Goal: Information Seeking & Learning: Learn about a topic

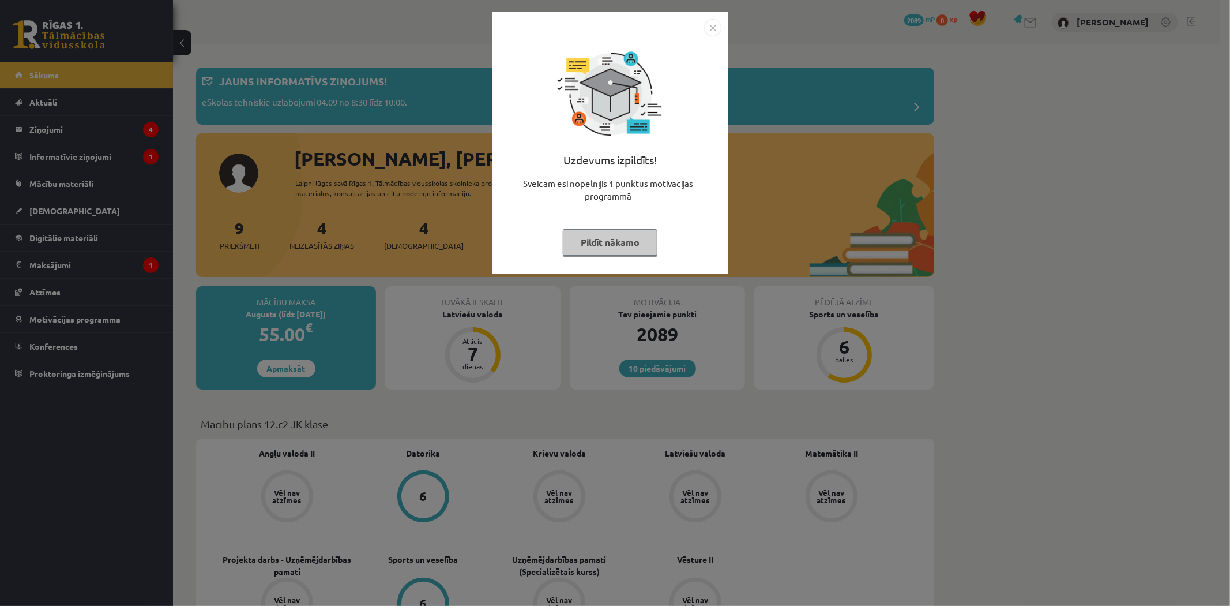
click at [712, 30] on img "Close" at bounding box center [712, 27] width 17 height 17
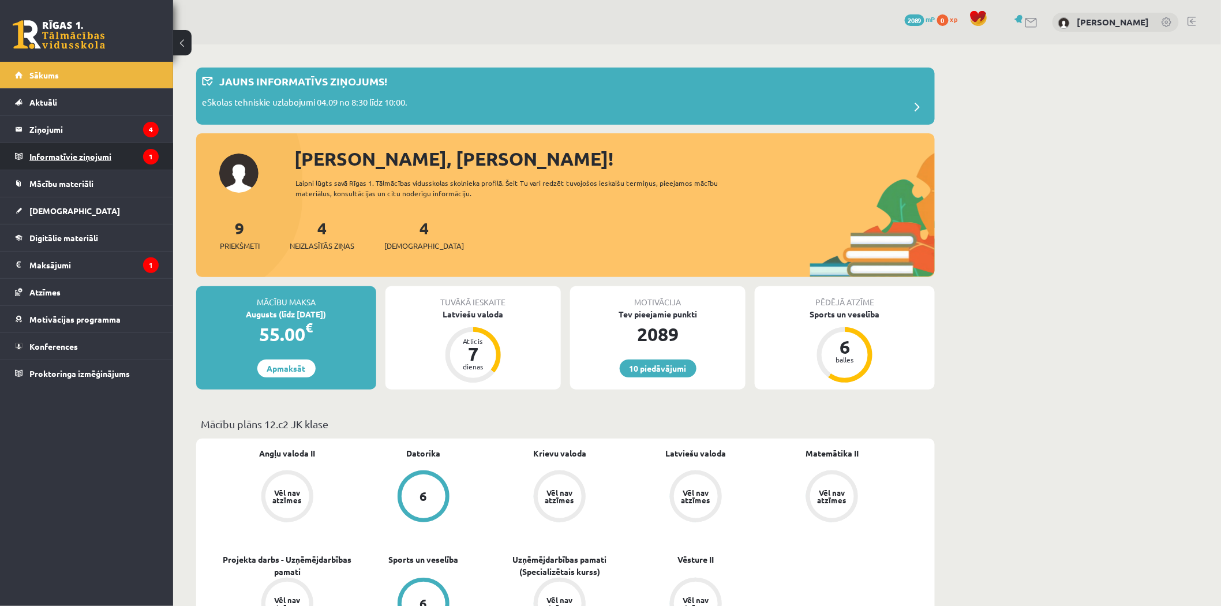
click at [112, 162] on legend "Informatīvie ziņojumi 1" at bounding box center [93, 156] width 129 height 27
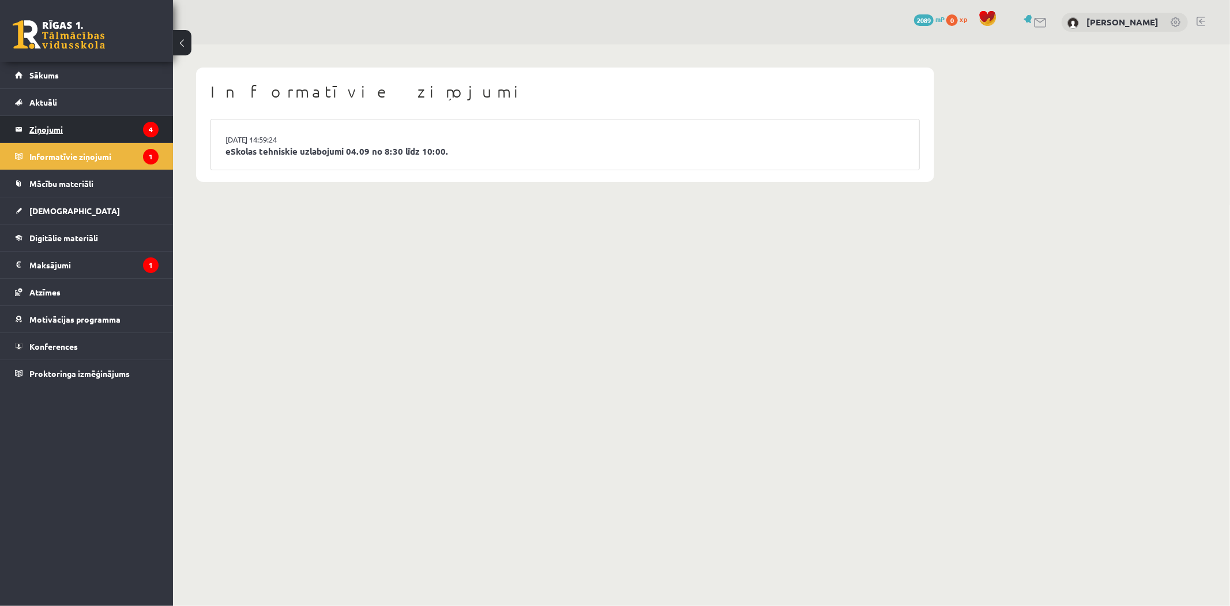
click at [118, 120] on legend "Ziņojumi 4" at bounding box center [93, 129] width 129 height 27
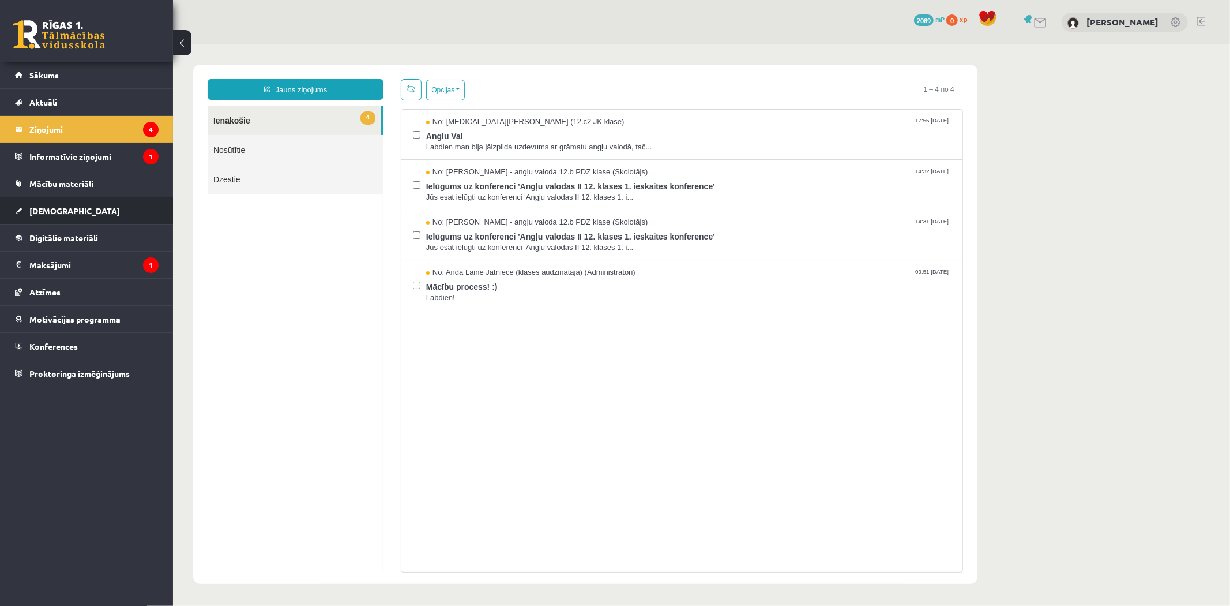
click at [95, 217] on link "[DEMOGRAPHIC_DATA]" at bounding box center [87, 210] width 144 height 27
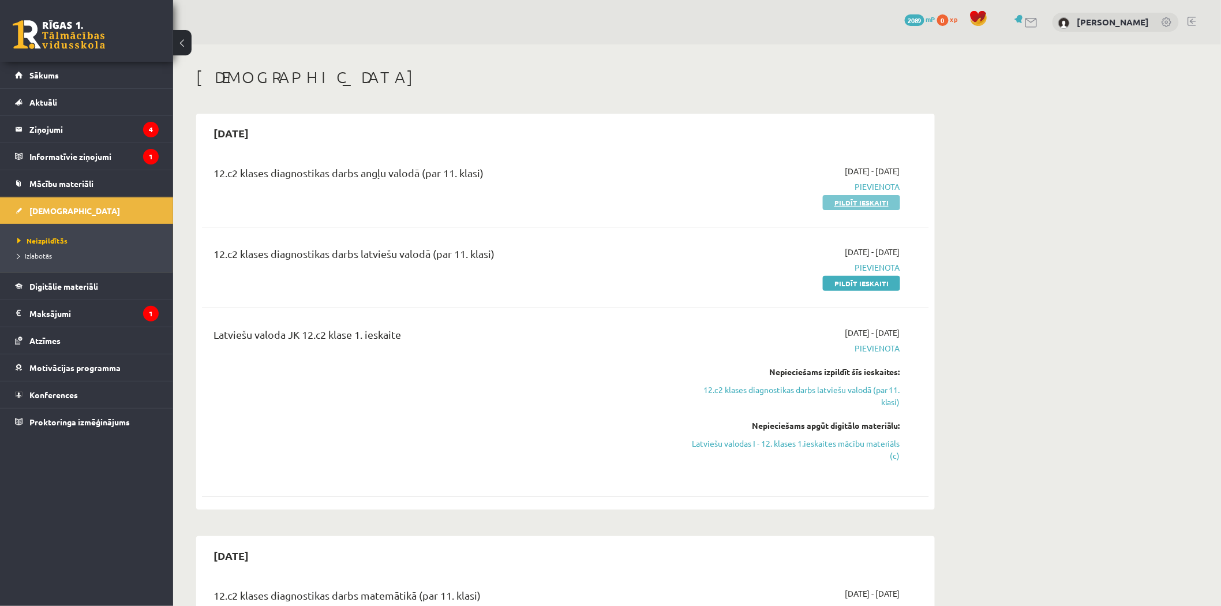
click at [877, 202] on link "Pildīt ieskaiti" at bounding box center [861, 202] width 77 height 15
click at [862, 284] on link "Pildīt ieskaiti" at bounding box center [861, 283] width 77 height 15
click at [116, 127] on legend "Ziņojumi 4" at bounding box center [93, 129] width 129 height 27
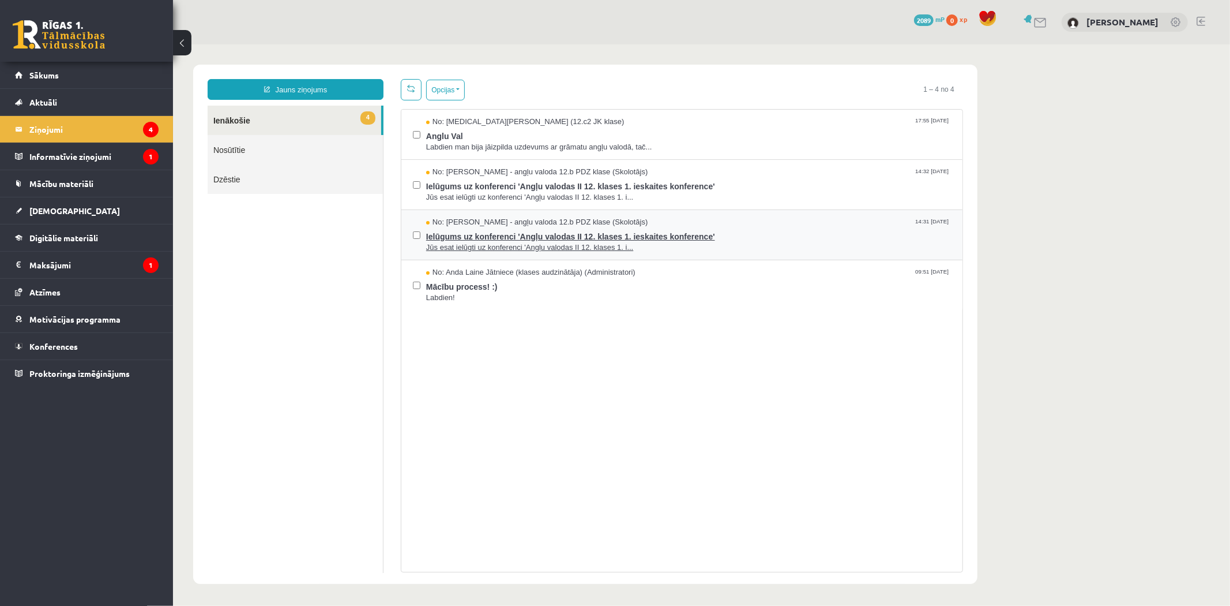
click at [512, 243] on span "Jūs esat ielūgti uz konferenci 'Angļu valodas II 12. klases 1. i..." at bounding box center [688, 247] width 525 height 11
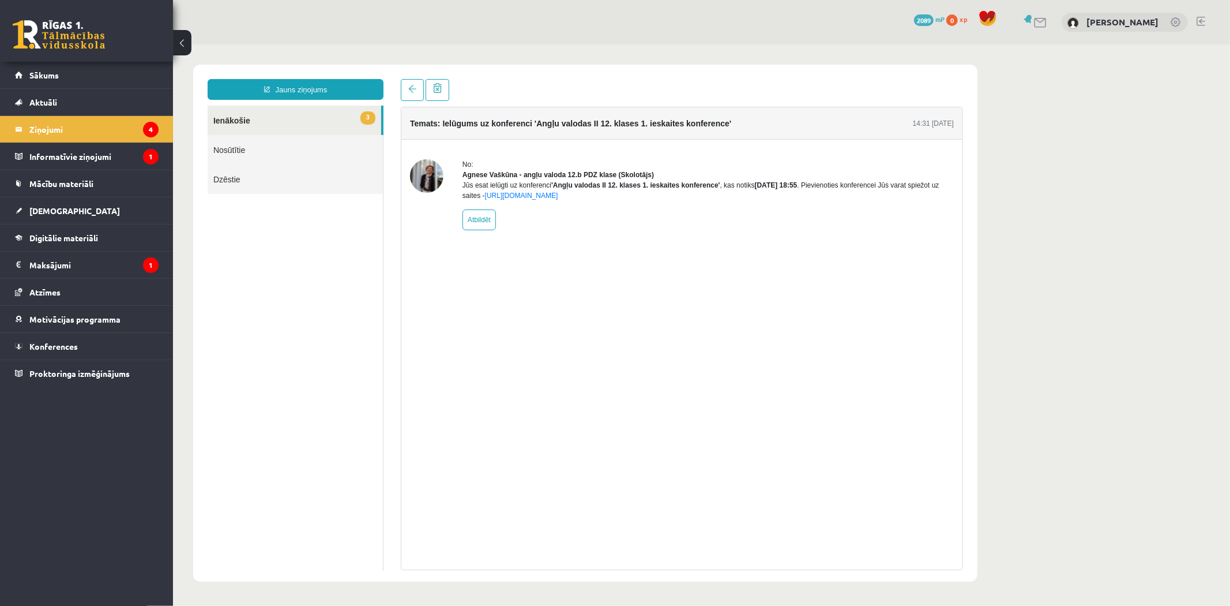
click at [318, 117] on link "3 Ienākošie" at bounding box center [294, 119] width 174 height 29
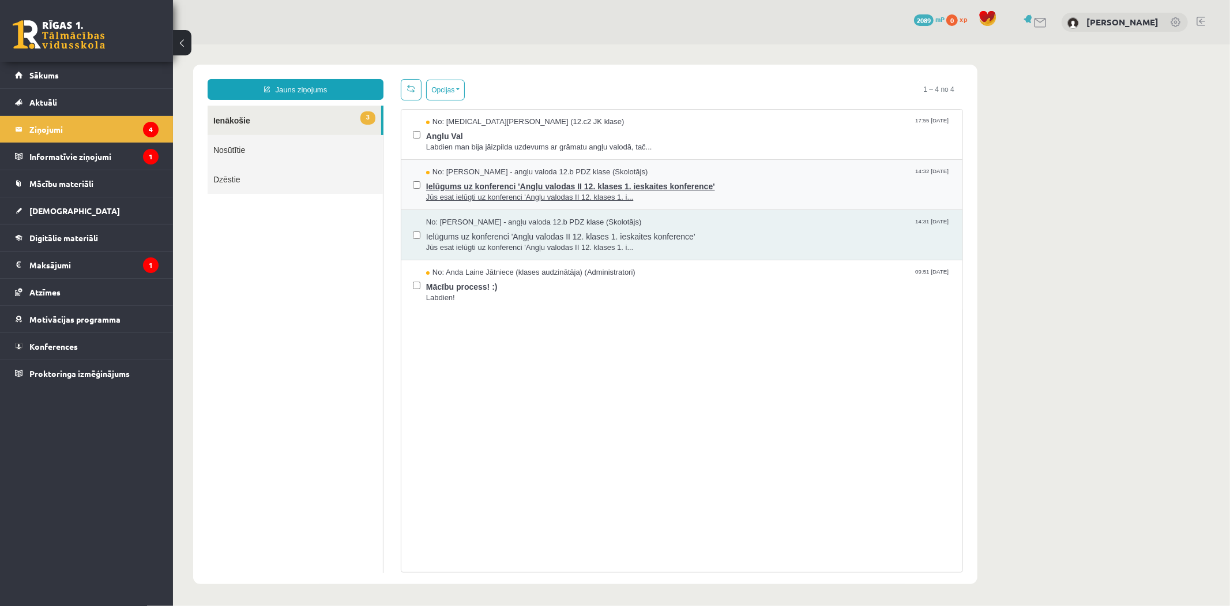
click at [636, 186] on span "Ielūgums uz konferenci 'Angļu valodas II 12. klases 1. ieskaites konference'" at bounding box center [688, 184] width 525 height 14
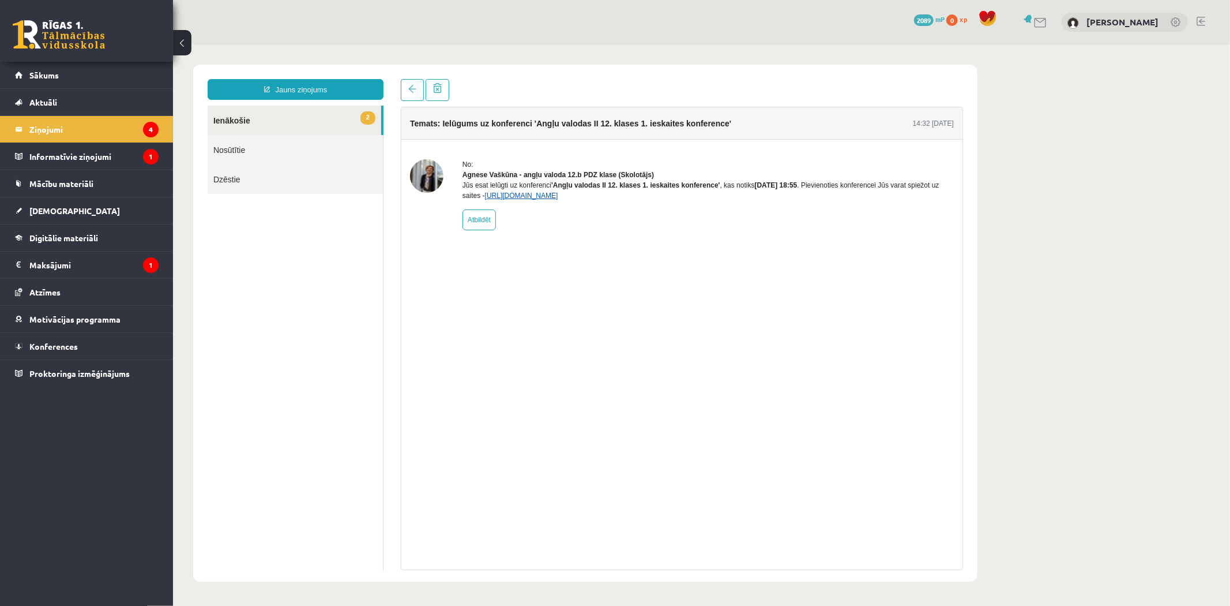
click at [558, 199] on link "[URL][DOMAIN_NAME]" at bounding box center [521, 195] width 73 height 8
click at [93, 321] on span "Motivācijas programma" at bounding box center [74, 319] width 91 height 10
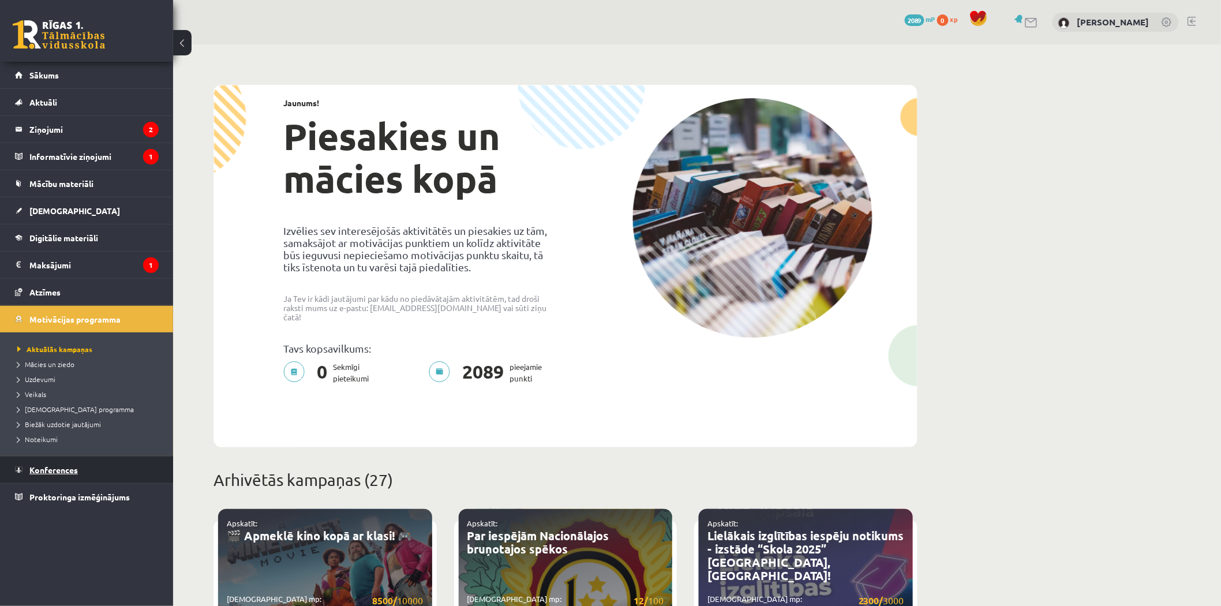
click at [87, 460] on link "Konferences" at bounding box center [87, 469] width 144 height 27
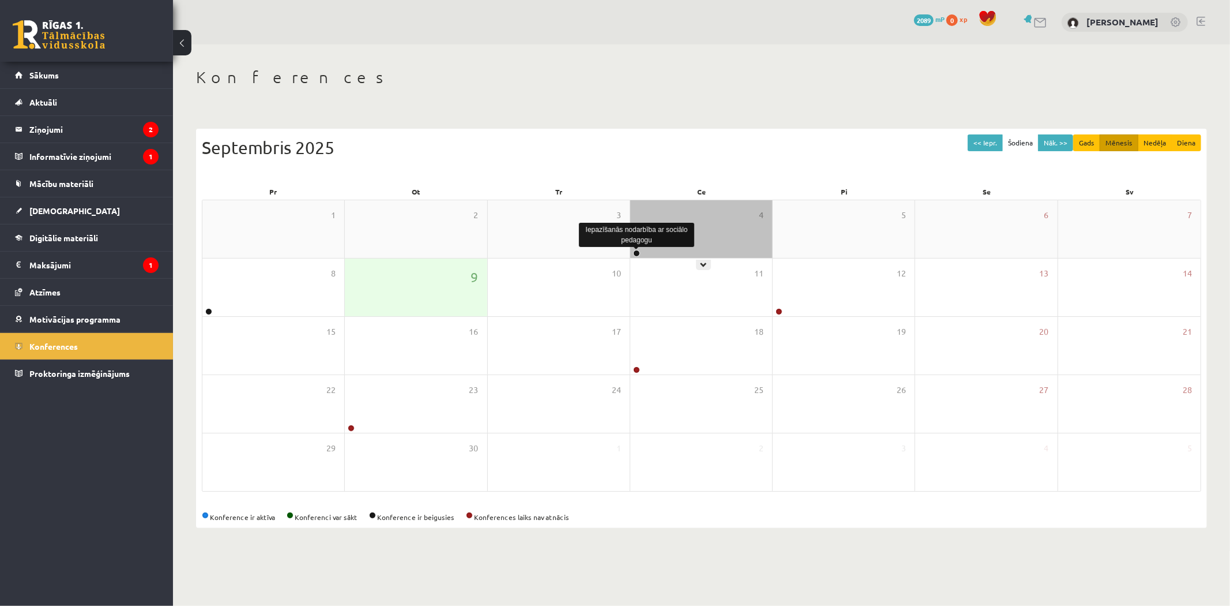
click at [637, 255] on link at bounding box center [636, 253] width 7 height 7
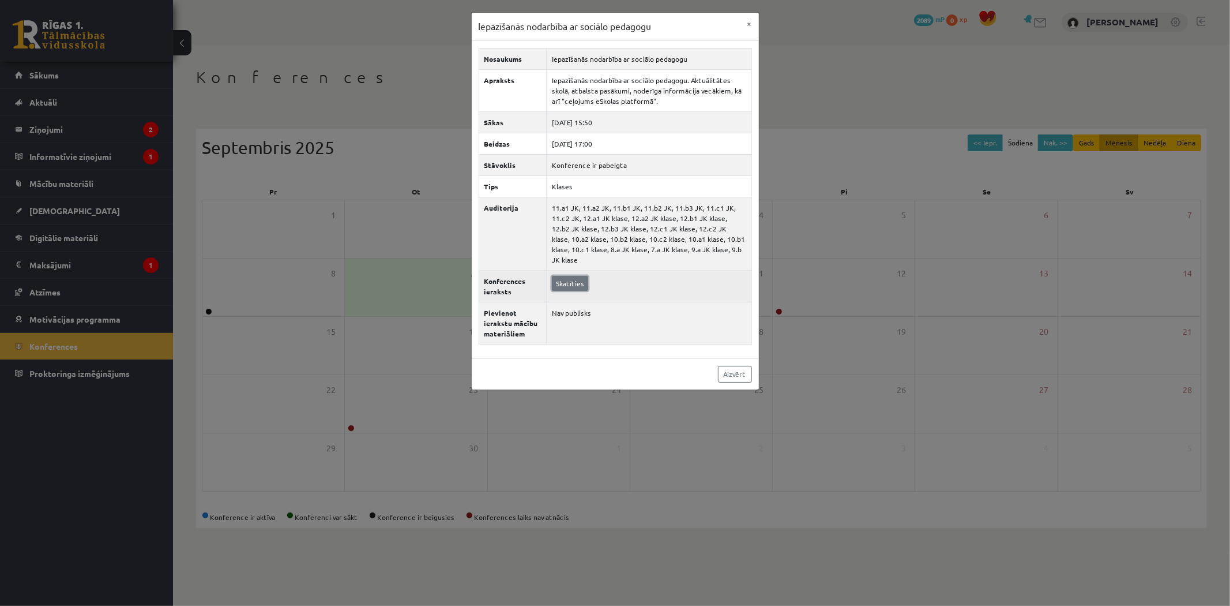
click at [560, 276] on link "Skatīties" at bounding box center [570, 283] width 36 height 15
click at [750, 25] on button "×" at bounding box center [750, 24] width 18 height 22
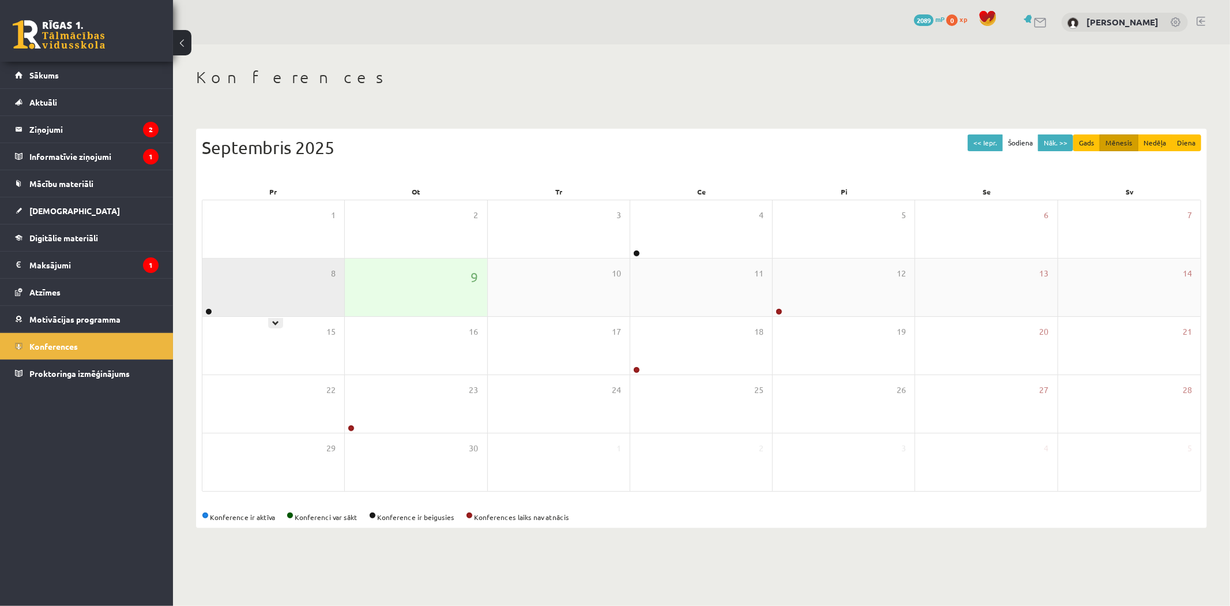
click at [209, 307] on div "8" at bounding box center [273, 287] width 142 height 58
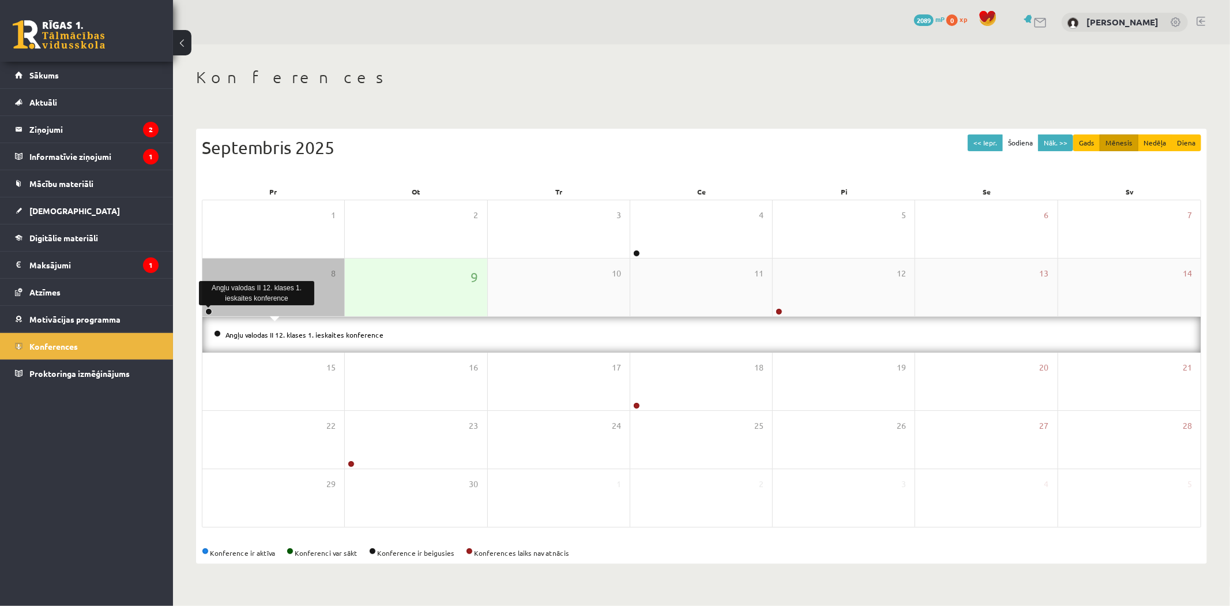
click at [210, 312] on link at bounding box center [208, 311] width 7 height 7
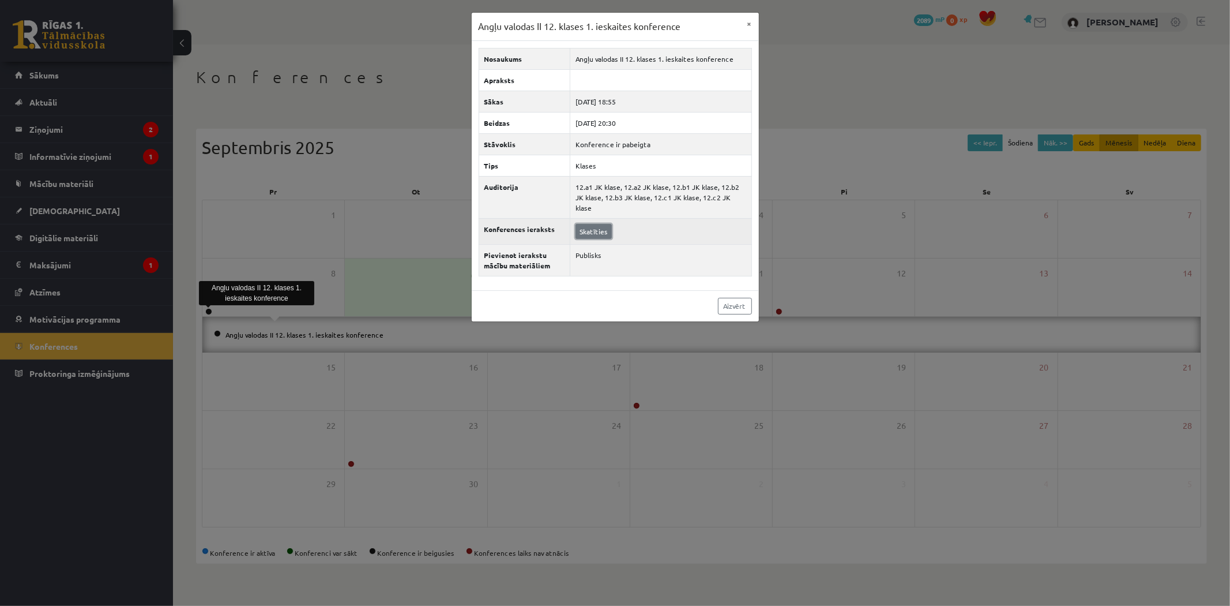
click at [603, 224] on link "Skatīties" at bounding box center [594, 231] width 36 height 15
